Goal: Task Accomplishment & Management: Manage account settings

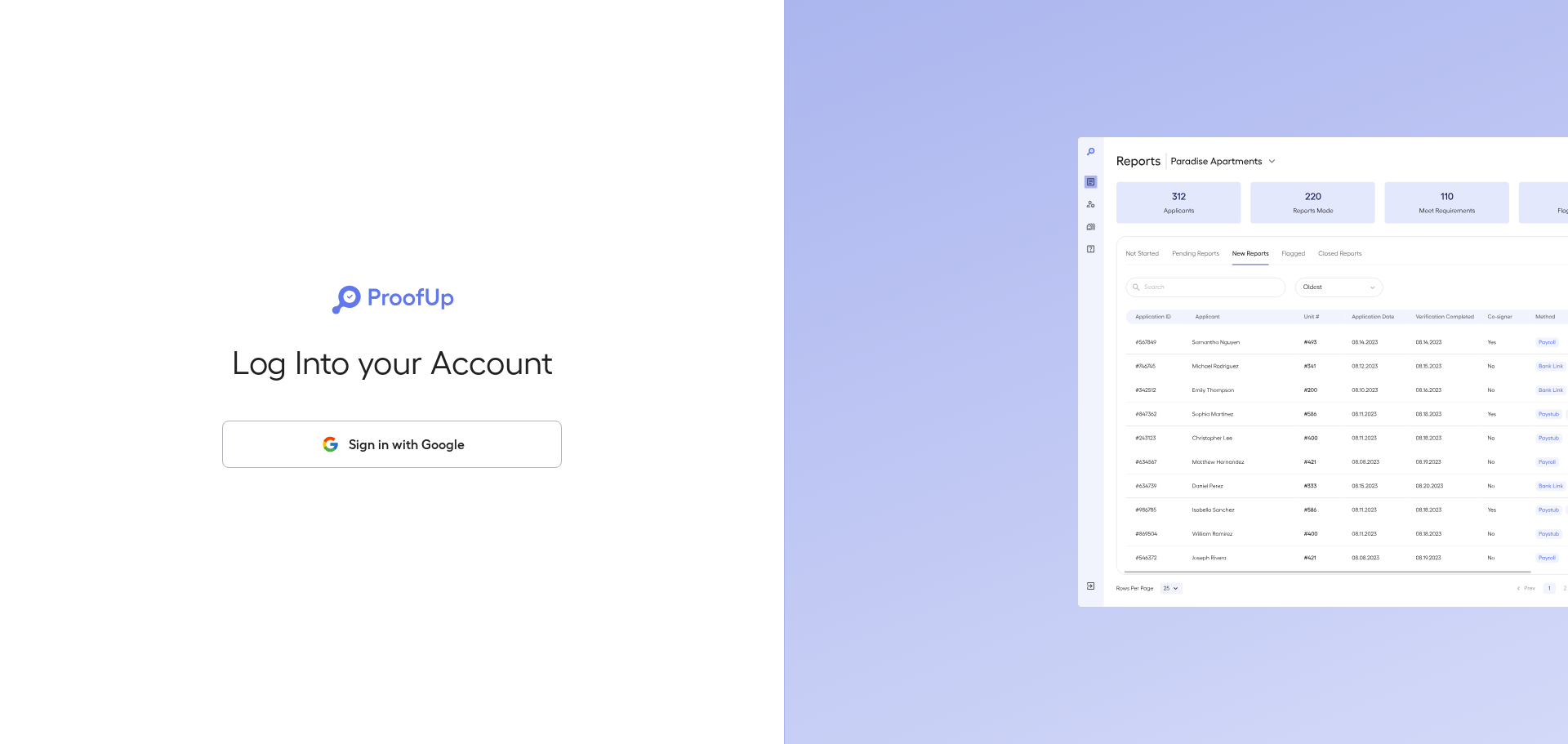
click at [391, 452] on button "Sign in with Google" at bounding box center [392, 444] width 340 height 48
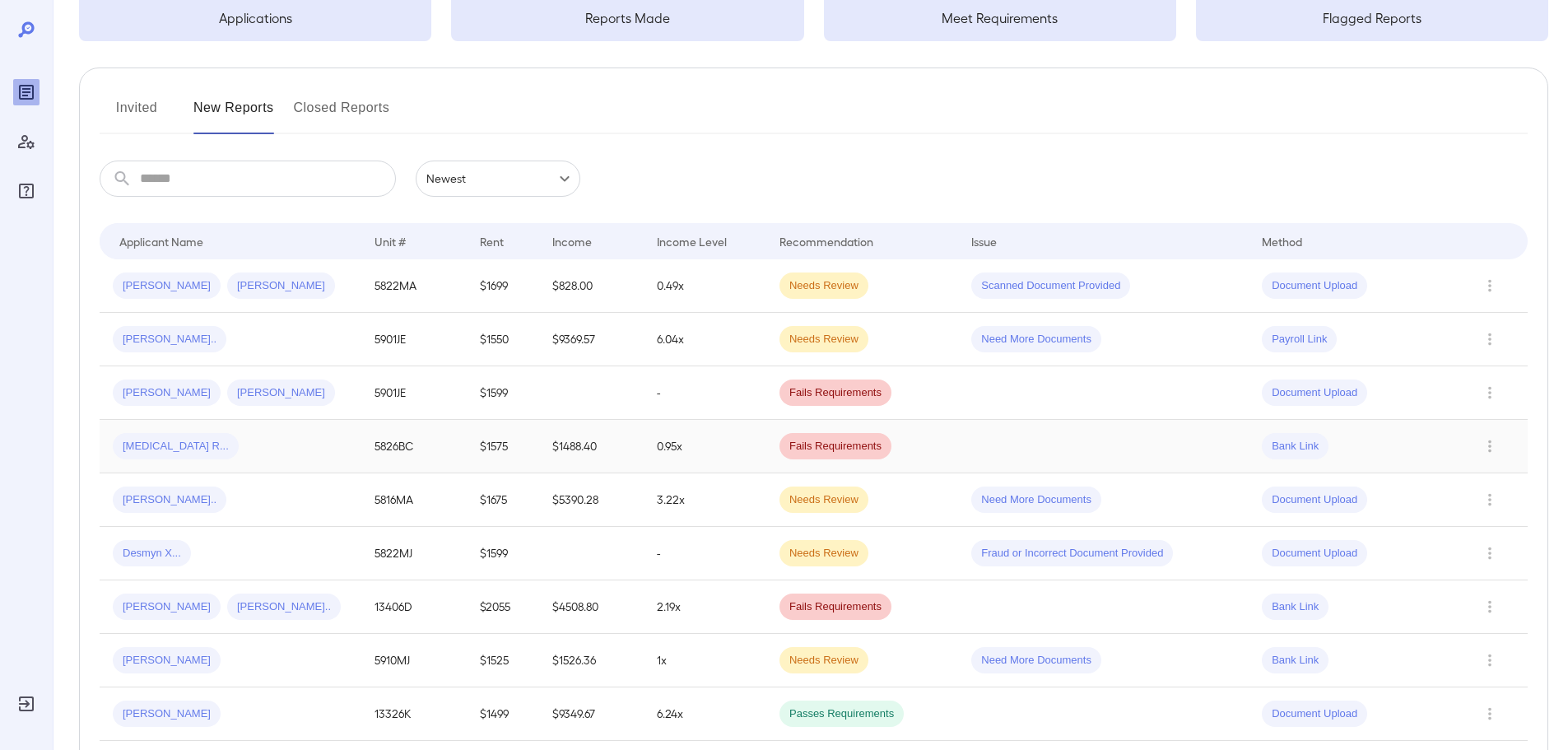
scroll to position [165, 0]
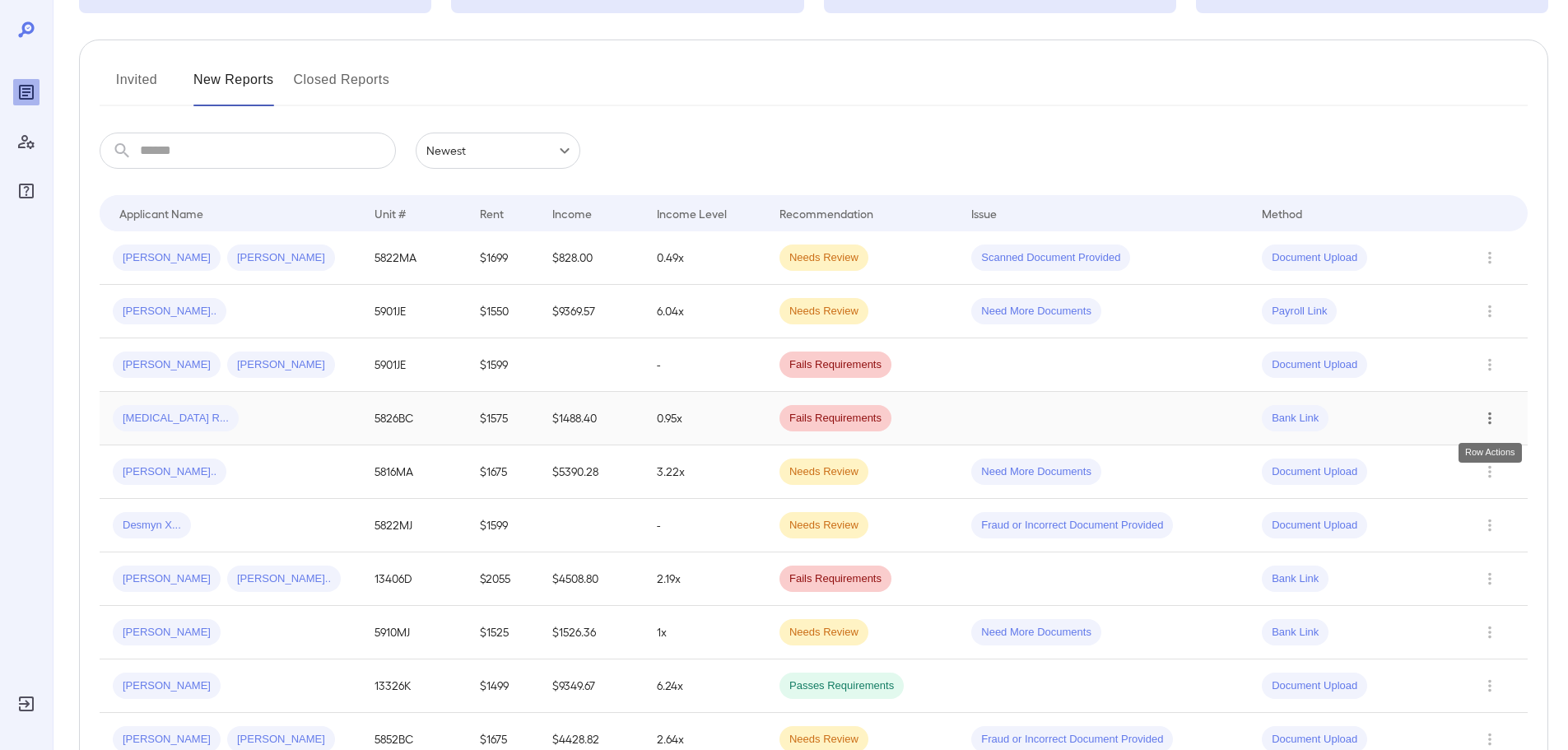
click at [1493, 421] on icon "Row Actions" at bounding box center [1490, 418] width 18 height 20
click at [1332, 395] on div at bounding box center [784, 375] width 1568 height 750
click at [1306, 418] on span "Bank Link" at bounding box center [1296, 418] width 67 height 15
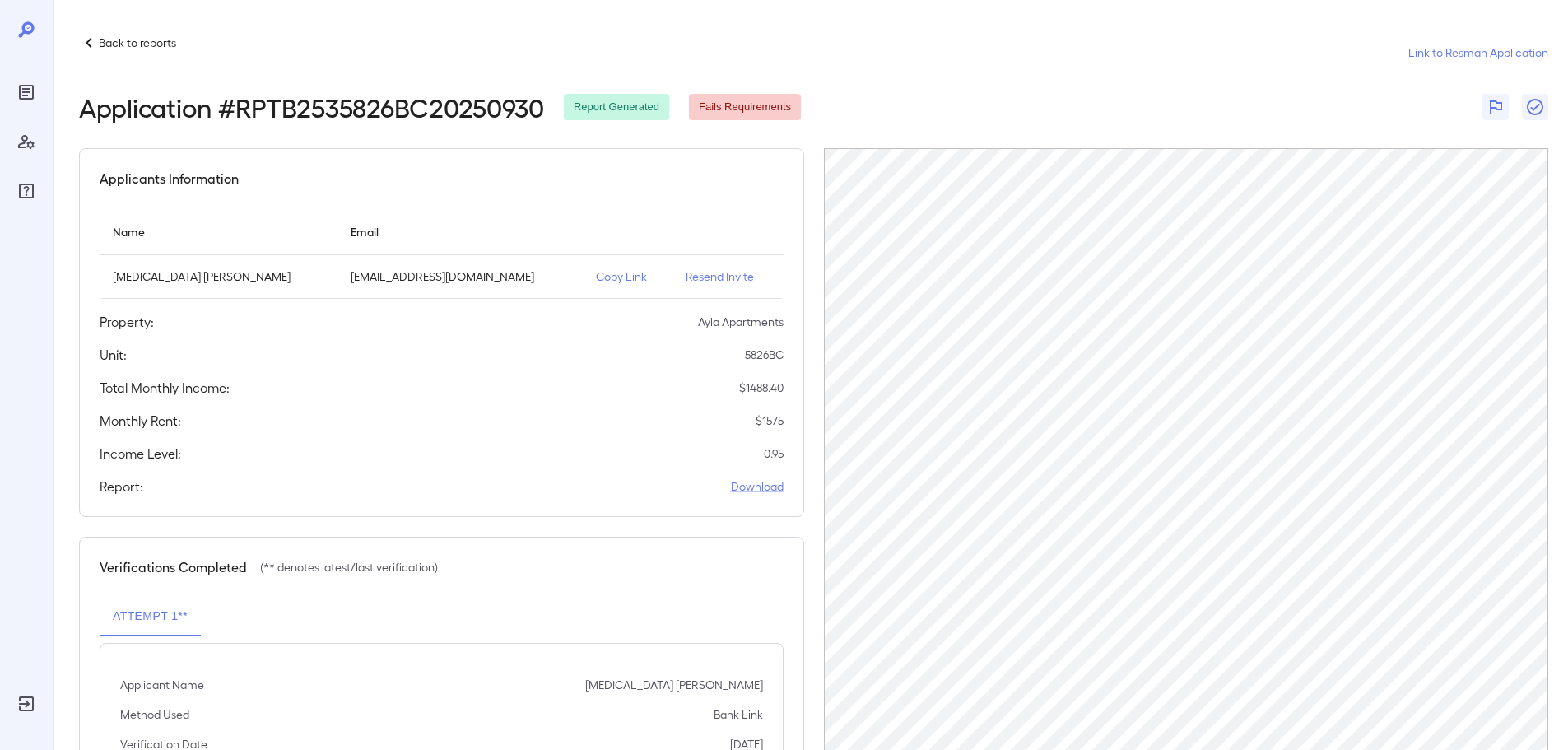
click at [86, 41] on icon at bounding box center [88, 42] width 20 height 20
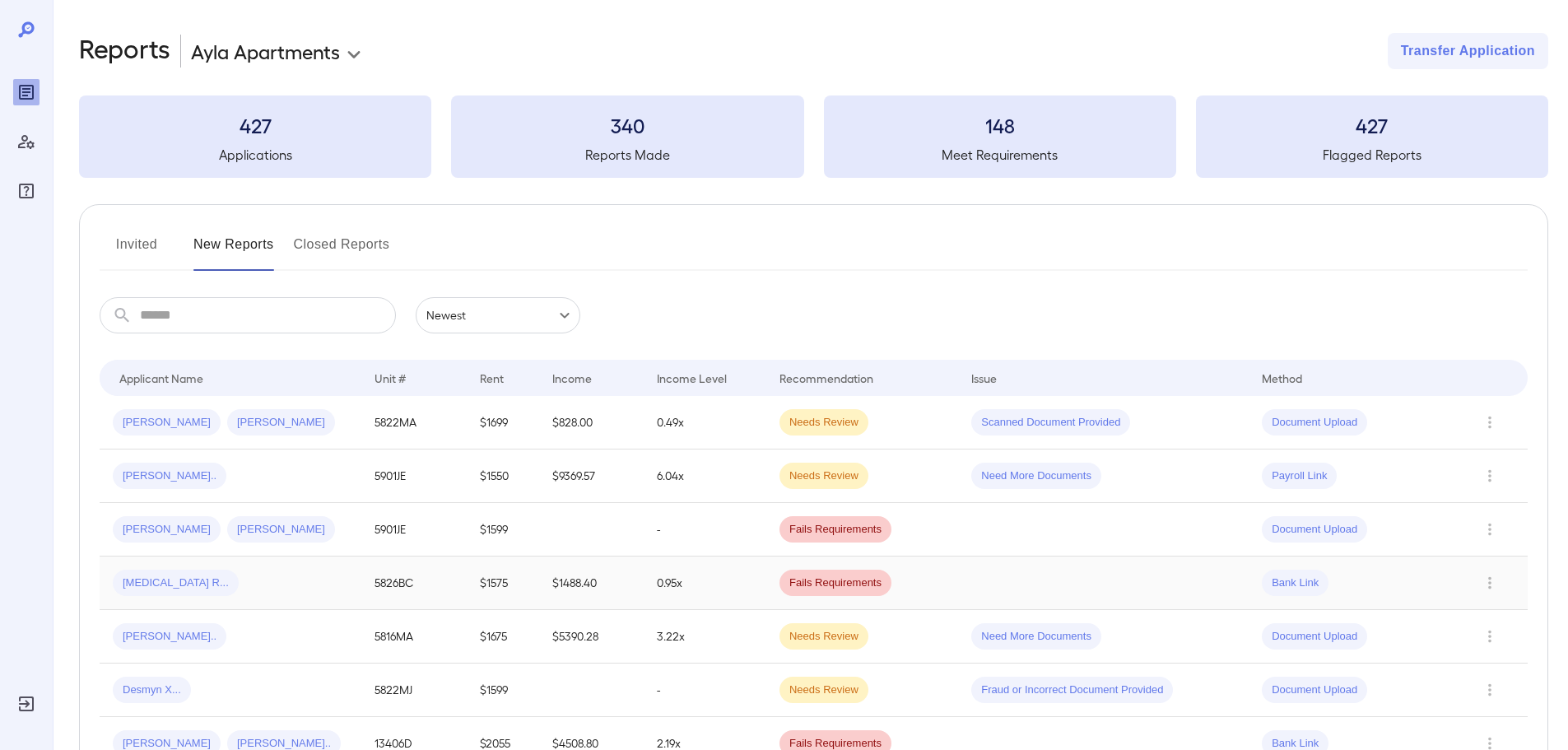
click at [167, 585] on span "Winstrol R..." at bounding box center [175, 583] width 126 height 15
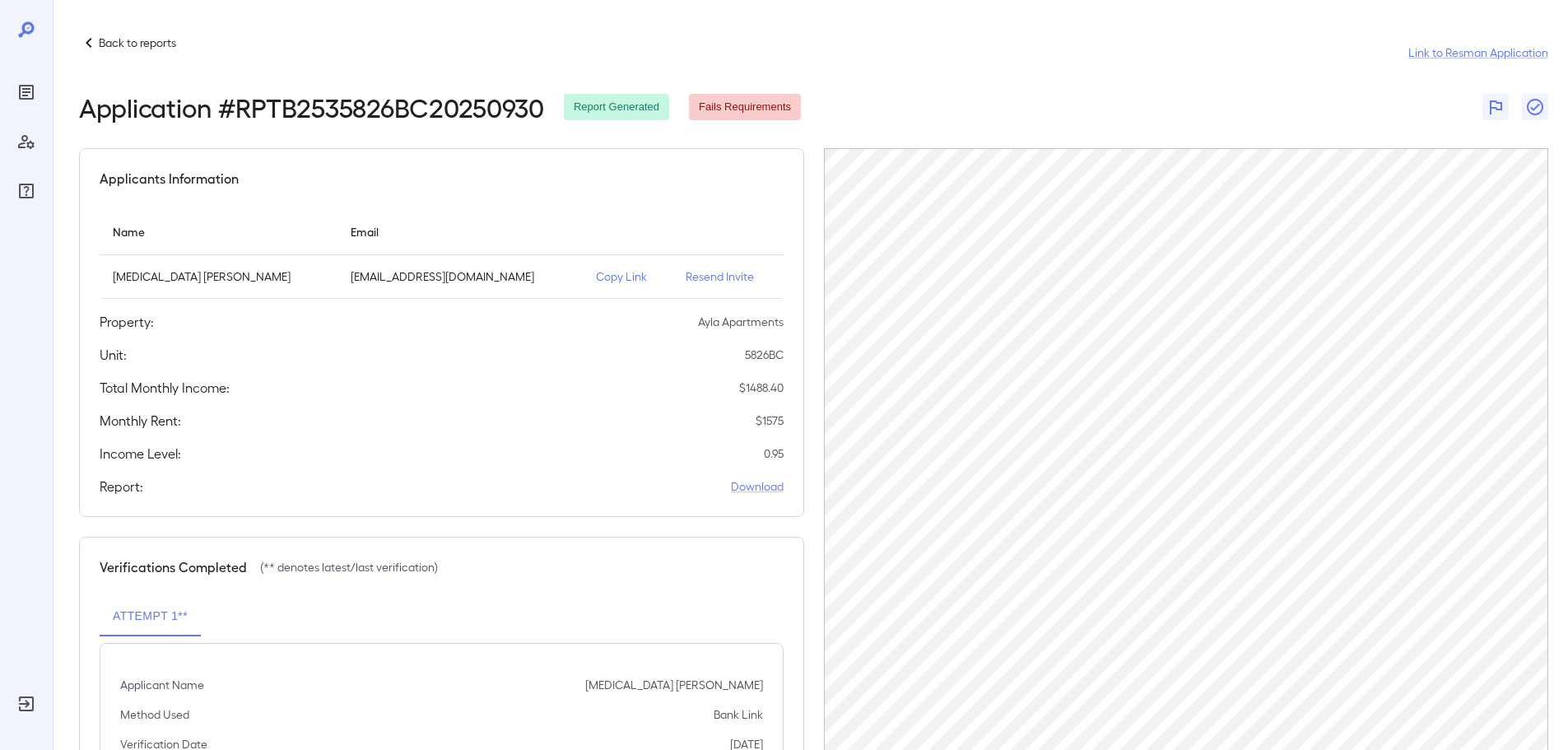
click at [699, 275] on p "Resend Invite" at bounding box center [728, 276] width 84 height 16
click at [687, 274] on p "Resend Invite" at bounding box center [728, 276] width 84 height 16
click at [662, 168] on div "Applicants Information" at bounding box center [442, 178] width 684 height 20
click at [84, 39] on icon at bounding box center [88, 42] width 20 height 20
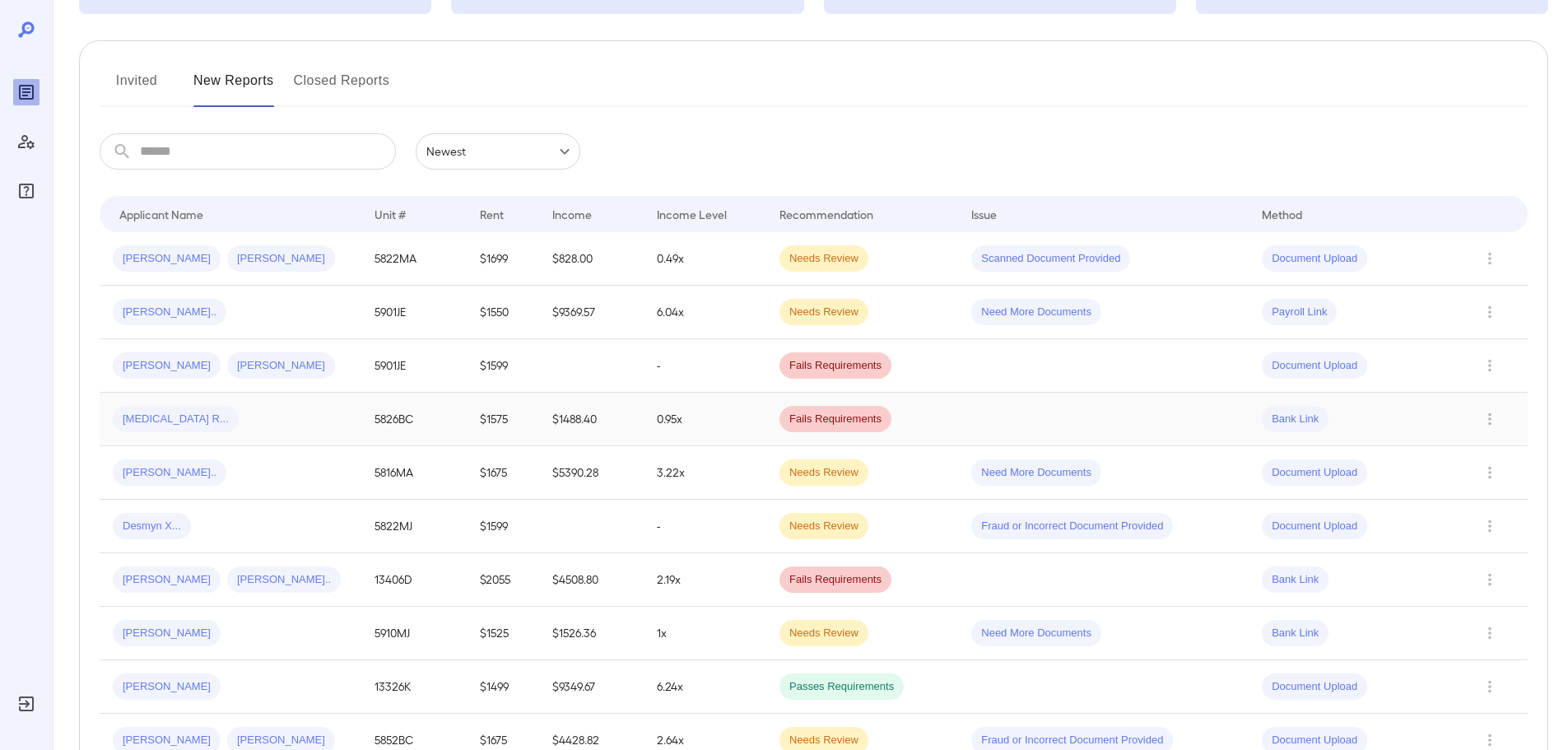
scroll to position [165, 0]
click at [155, 419] on span "Winstrol R..." at bounding box center [175, 418] width 126 height 15
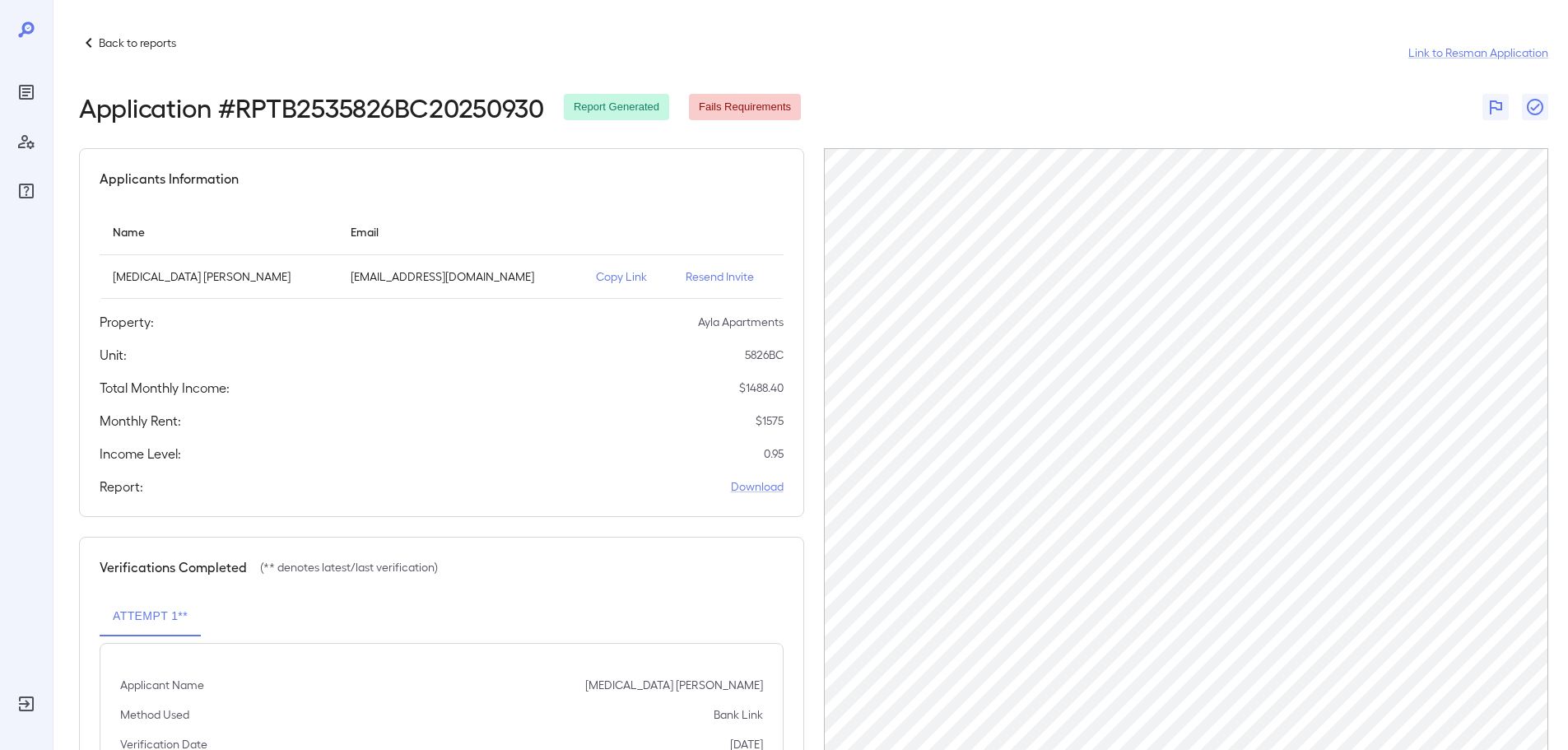
click at [596, 277] on p "Copy Link" at bounding box center [628, 276] width 64 height 16
